Goal: Information Seeking & Learning: Stay updated

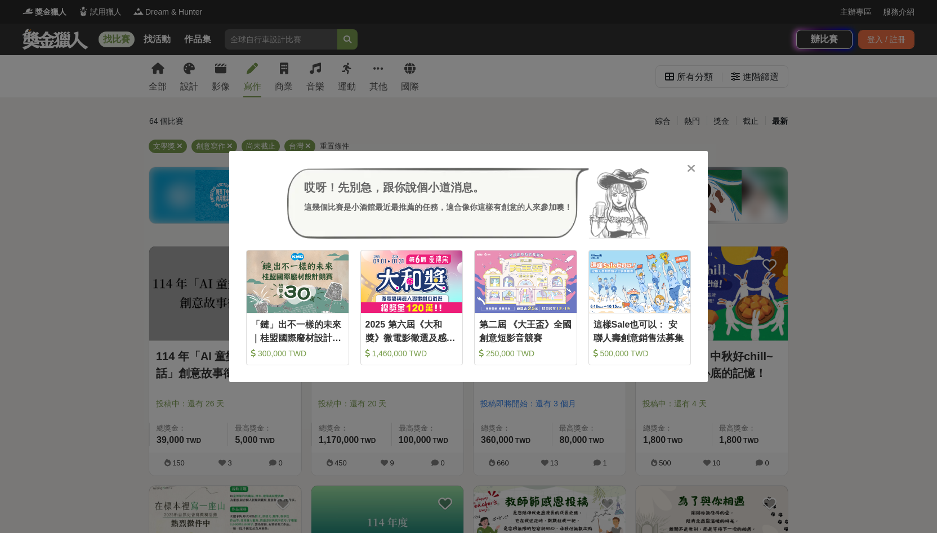
click at [691, 165] on icon at bounding box center [691, 168] width 8 height 11
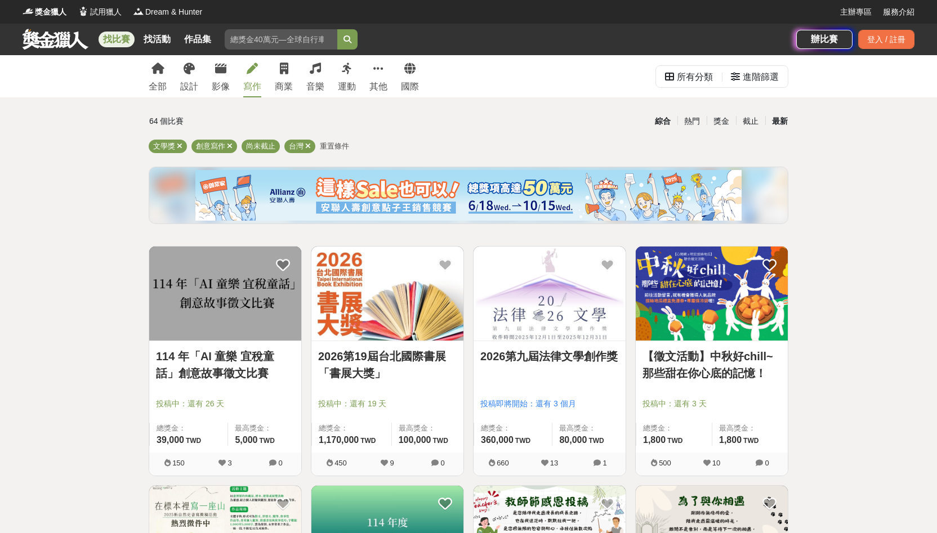
click at [659, 127] on div "綜合" at bounding box center [662, 121] width 29 height 20
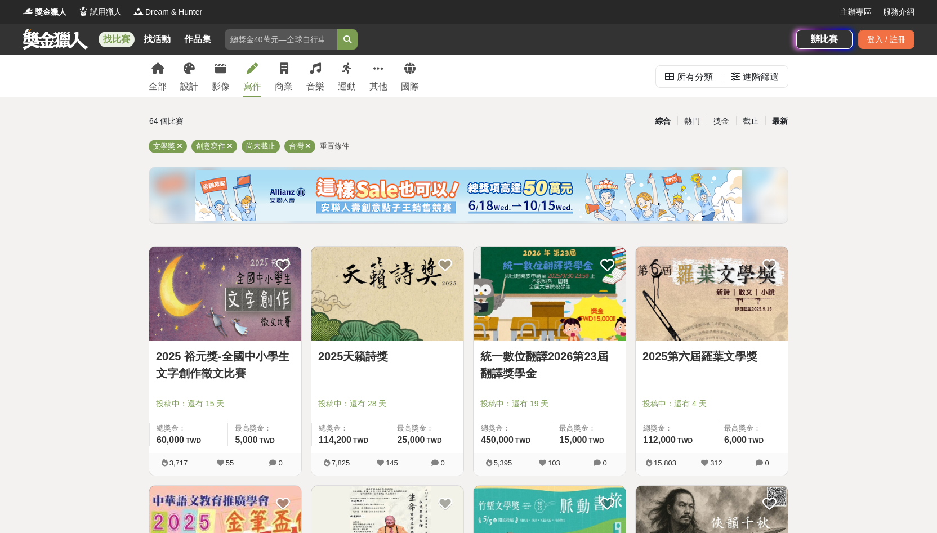
click at [781, 126] on div "最新" at bounding box center [779, 121] width 29 height 20
